Goal: Navigation & Orientation: Find specific page/section

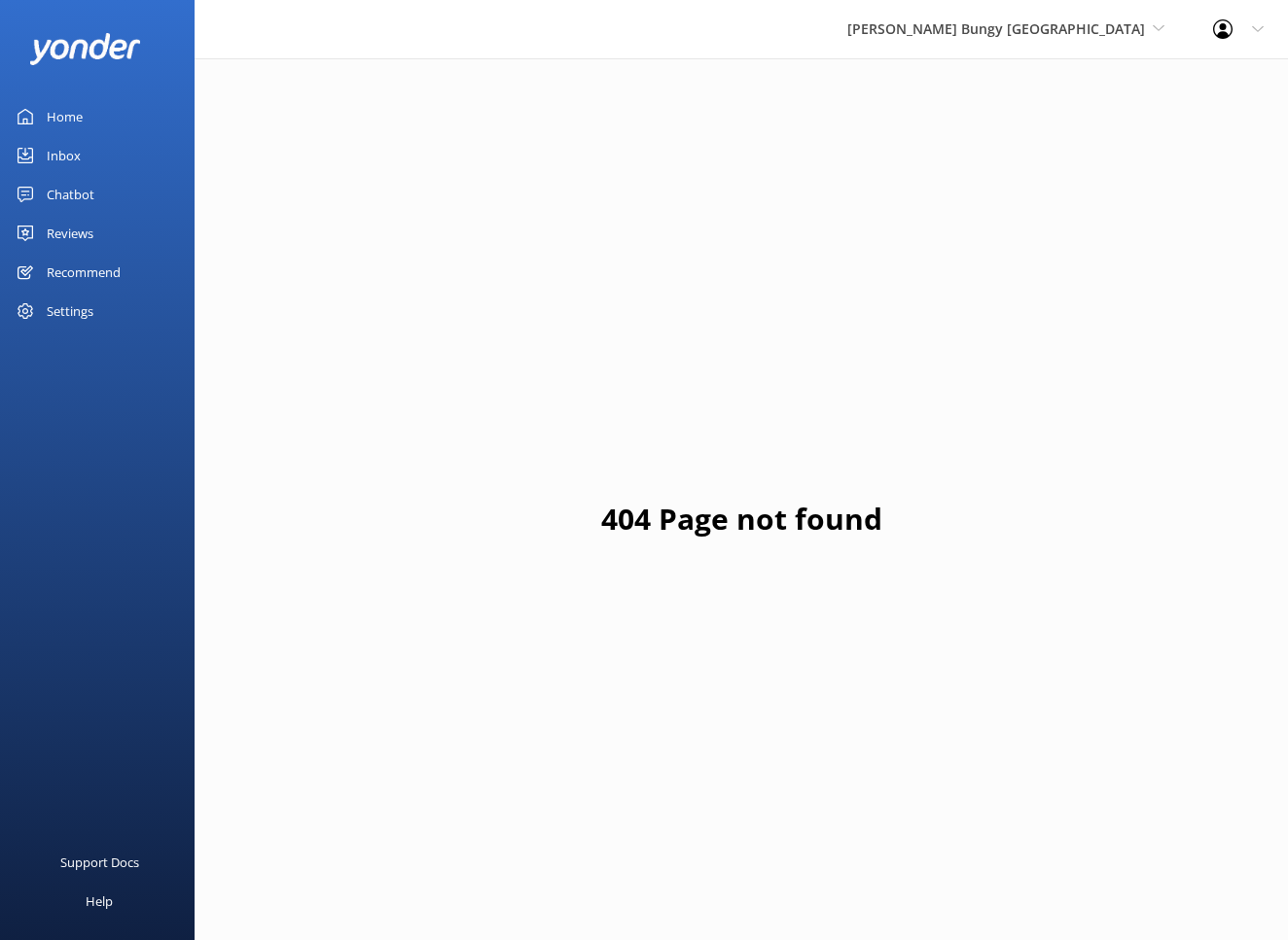
click at [1007, 40] on div "[PERSON_NAME] Bungy [GEOGRAPHIC_DATA] Yonder Zipline Yonder demo Yonder Luxury …" at bounding box center [1005, 28] width 365 height 58
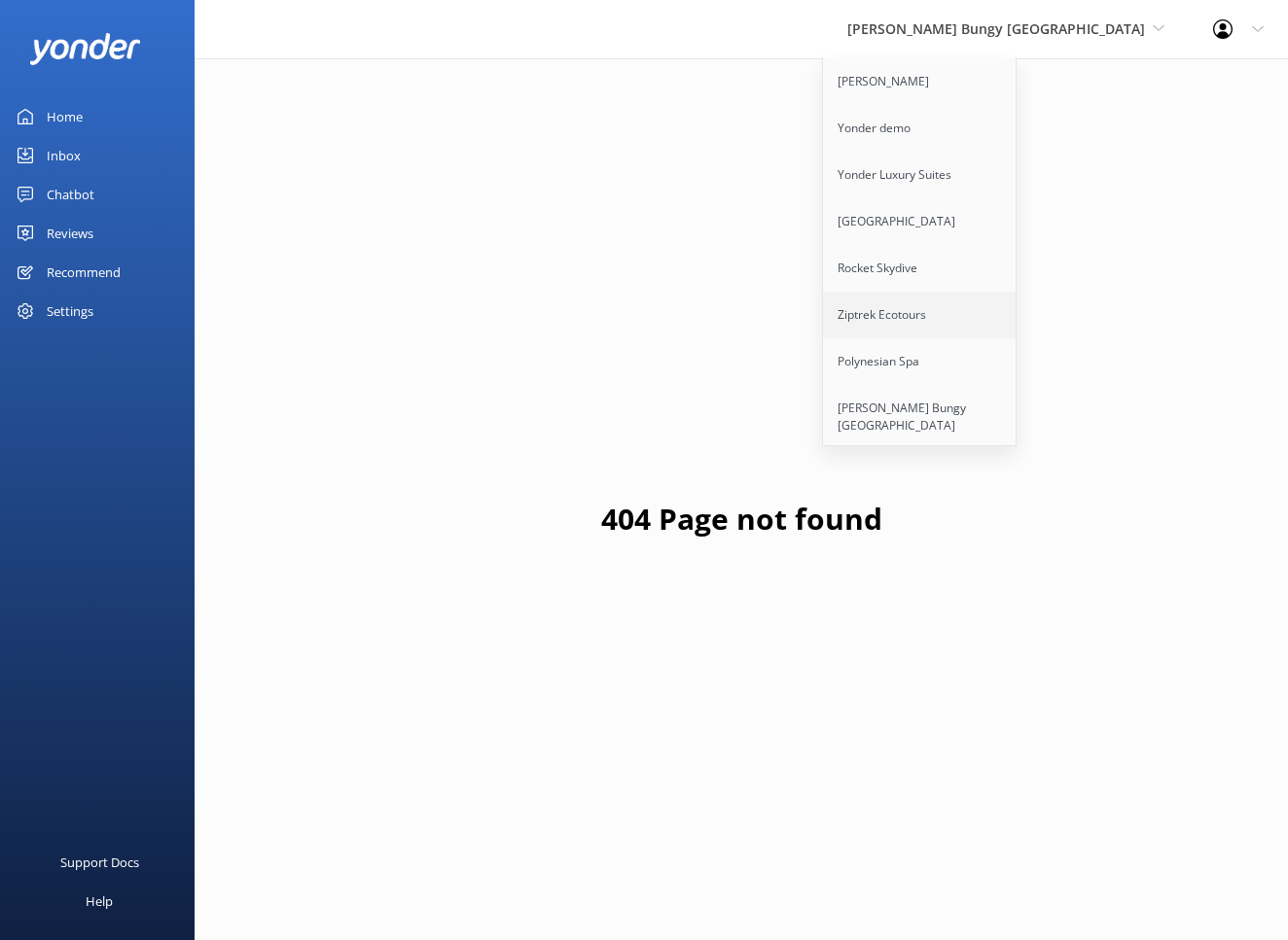
click at [1015, 320] on link "Ziptrek Ecotours" at bounding box center [920, 315] width 195 height 47
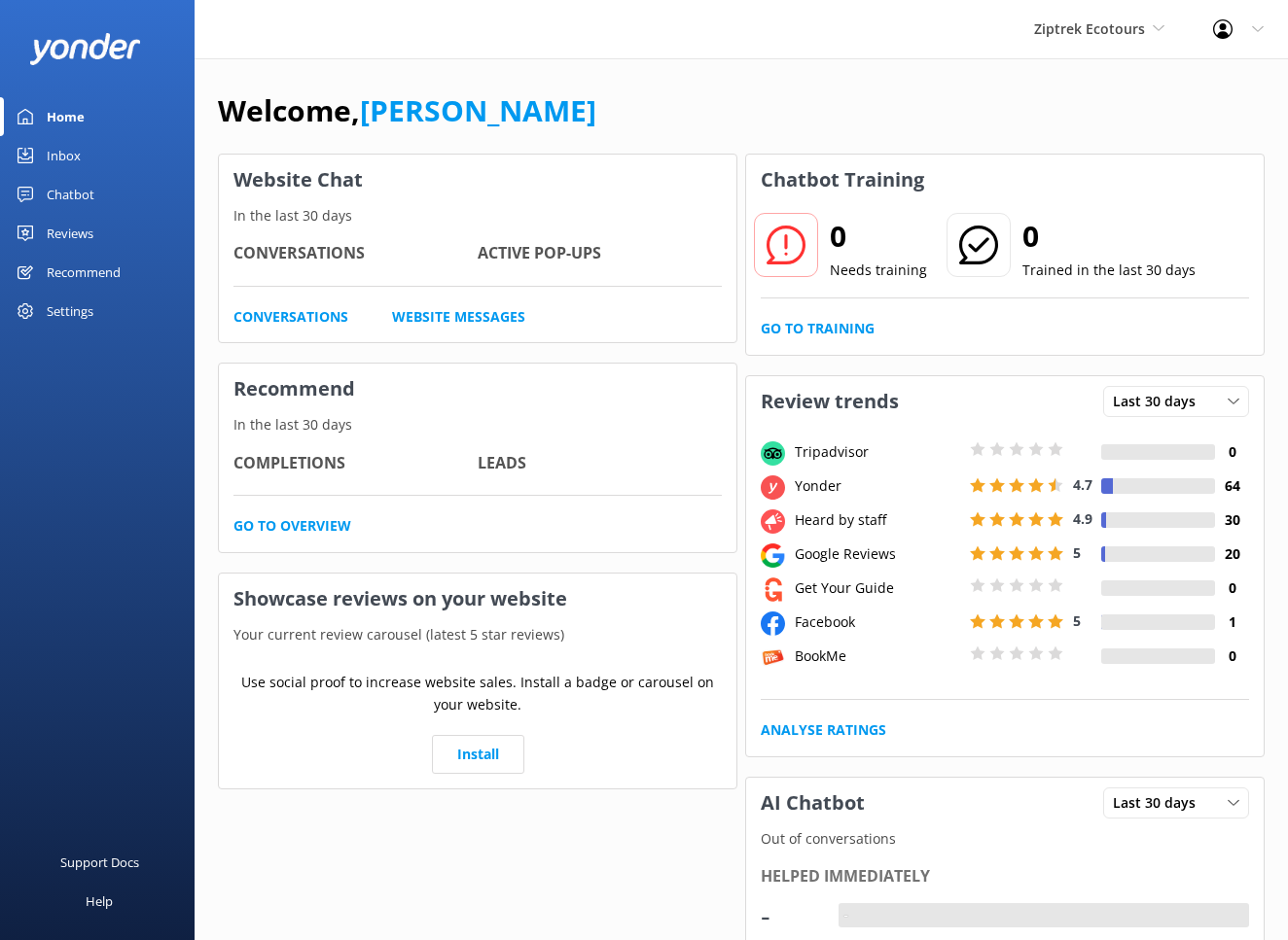
click at [82, 267] on div "Recommend" at bounding box center [84, 272] width 74 height 39
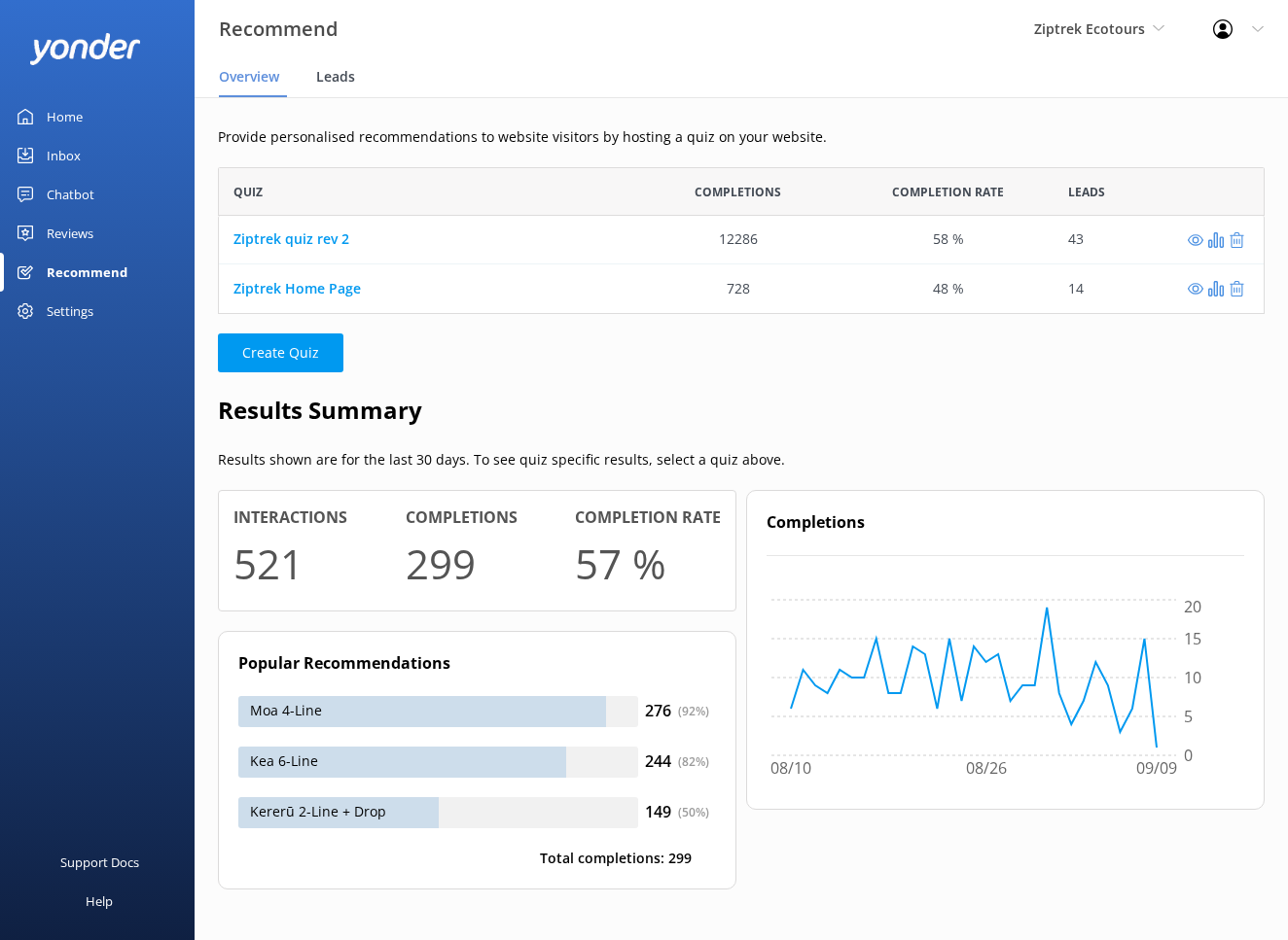
click at [343, 74] on span "Leads" at bounding box center [336, 77] width 39 height 20
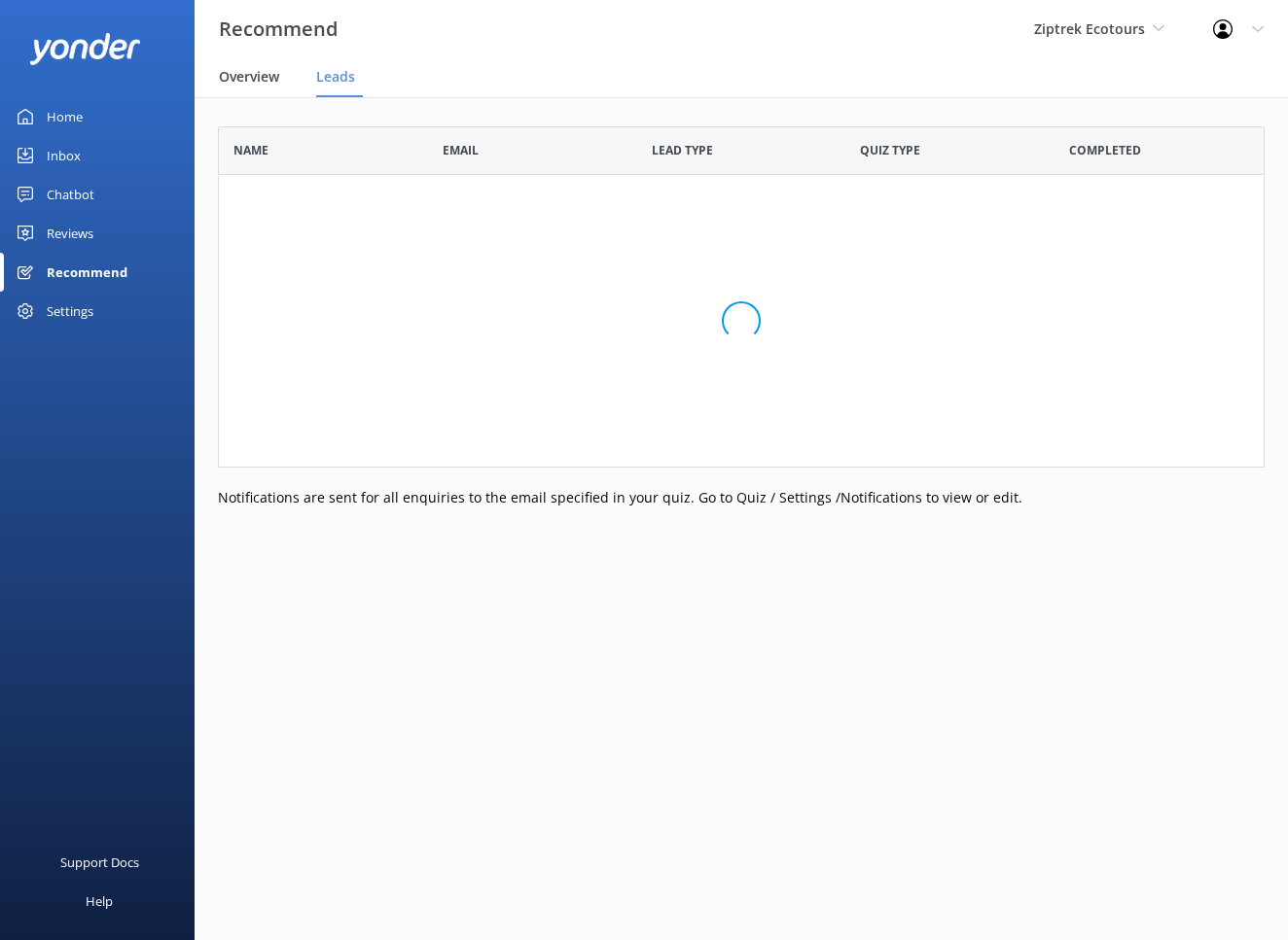
scroll to position [535, 1046]
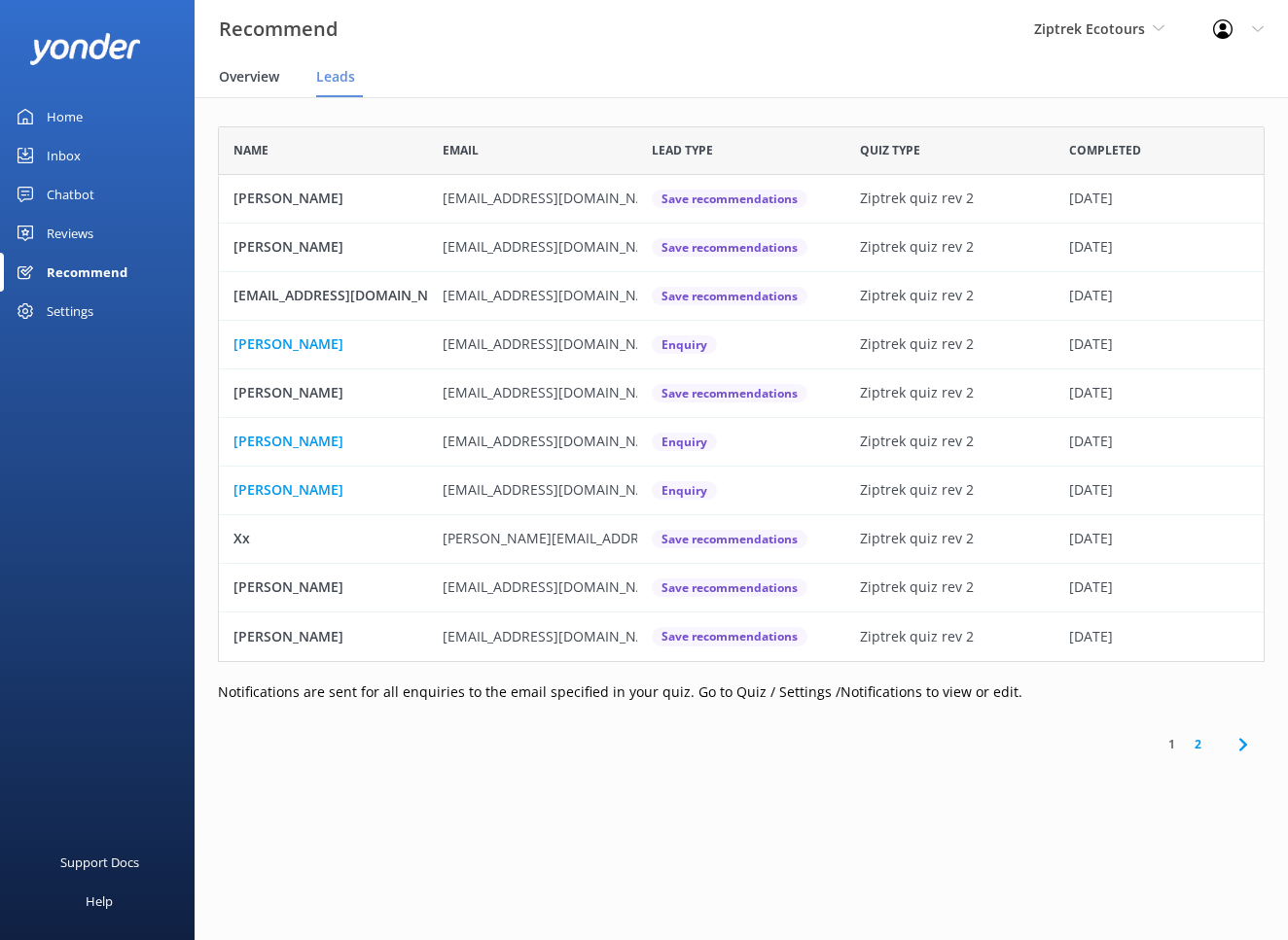
click at [248, 81] on span "Overview" at bounding box center [249, 77] width 60 height 20
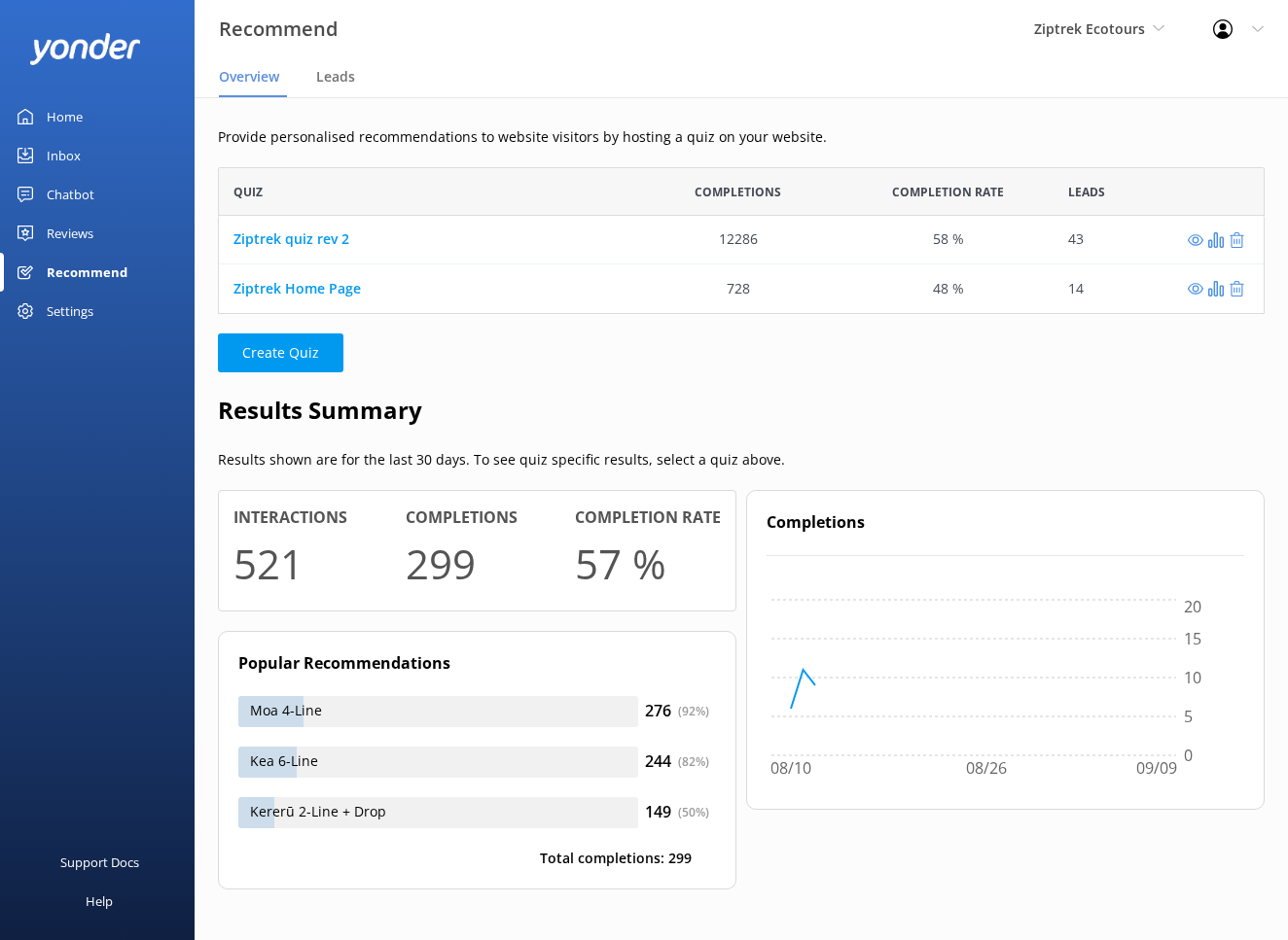
scroll to position [146, 1046]
